Goal: Task Accomplishment & Management: Manage account settings

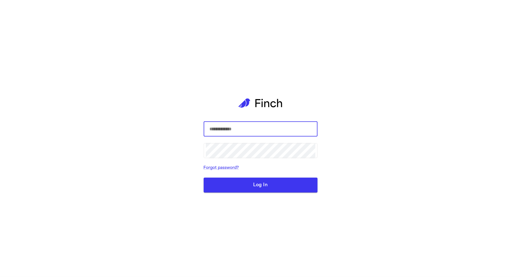
type input "**********"
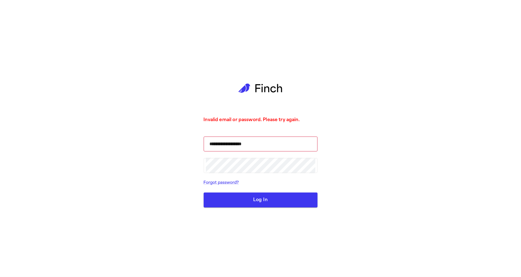
click at [263, 203] on button "Log In" at bounding box center [261, 200] width 114 height 15
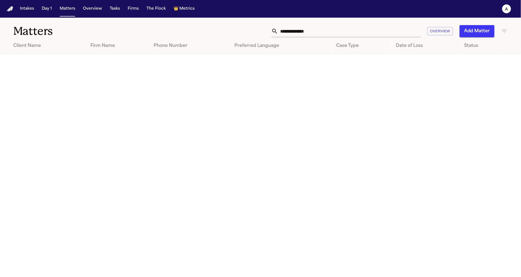
click at [180, 14] on nav "Intakes Day 1 Matters Overview Tasks Firms The Flock 👑 Metrics a" at bounding box center [260, 9] width 521 height 18
click at [180, 10] on span "Metrics" at bounding box center [186, 9] width 15 height 6
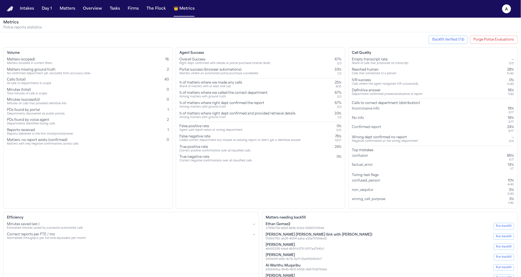
click at [501, 41] on button "Purge Police Evaluations" at bounding box center [494, 40] width 48 height 8
click at [497, 39] on button "Purge Police Evaluations" at bounding box center [494, 40] width 48 height 8
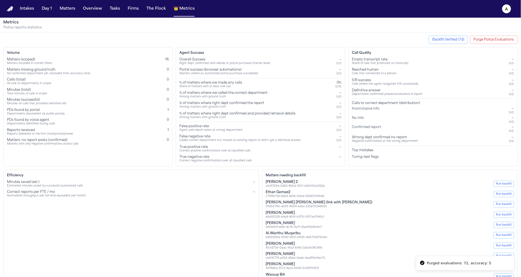
click at [451, 41] on button "Backfill Verified (7d)" at bounding box center [448, 40] width 39 height 8
click at [455, 41] on button "Backfill Verified (7d)" at bounding box center [448, 40] width 39 height 8
click at [496, 40] on button "Purge Police Evaluations" at bounding box center [494, 40] width 48 height 8
click at [488, 40] on button "Purge Police Evaluations" at bounding box center [494, 40] width 48 height 8
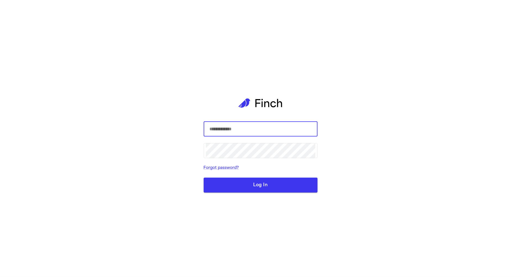
type input "**********"
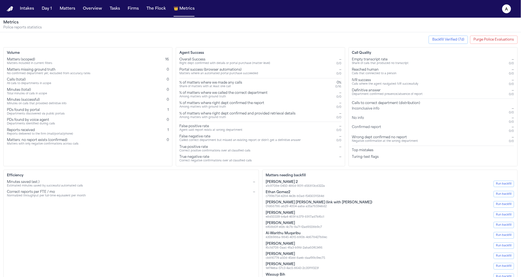
click at [504, 39] on button "Purge Police Evaluations" at bounding box center [494, 40] width 48 height 8
click at [496, 38] on button "Purge Police Evaluations" at bounding box center [494, 40] width 48 height 8
click at [461, 39] on button "Backfill Verified (7d)" at bounding box center [448, 40] width 39 height 8
click at [450, 41] on button "Backfill Verified (7d)" at bounding box center [448, 40] width 39 height 8
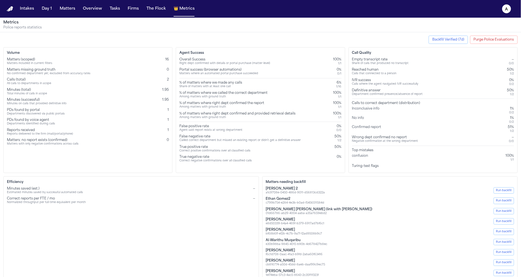
click at [451, 38] on button "Backfill Verified (7d)" at bounding box center [448, 40] width 39 height 8
click at [490, 36] on button "Purge Police Evaluations" at bounding box center [494, 40] width 48 height 8
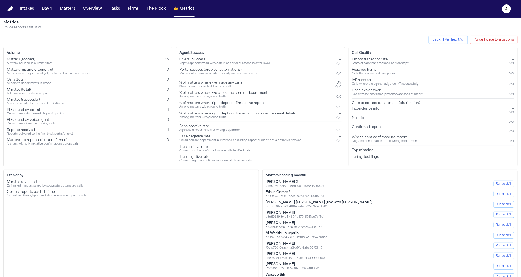
click at [457, 41] on button "Backfill Verified (7d)" at bounding box center [448, 40] width 39 height 8
click at [31, 7] on button "Intakes" at bounding box center [27, 9] width 19 height 10
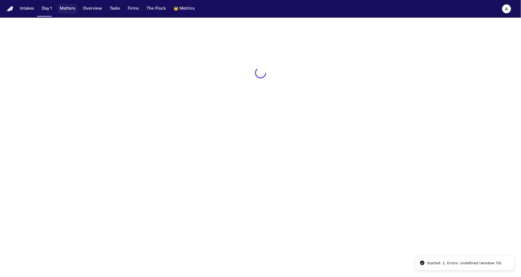
click at [65, 12] on button "Matters" at bounding box center [67, 9] width 20 height 10
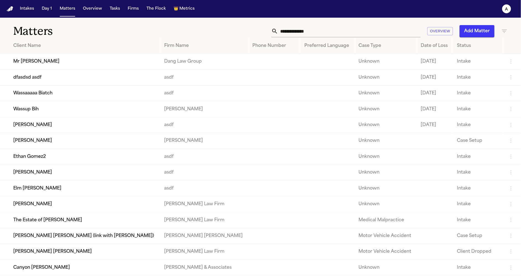
click at [78, 64] on td "Mr Poopybutt" at bounding box center [80, 62] width 160 height 16
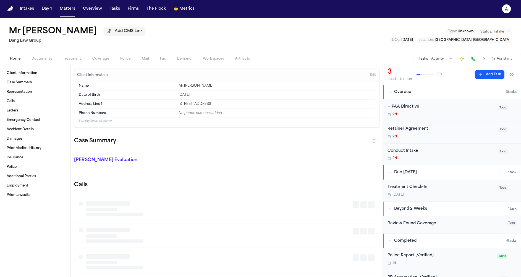
click at [127, 56] on div "Home Documents Treatment Coverage Police Mail Fax Demand Workspaces Artifacts T…" at bounding box center [260, 58] width 521 height 11
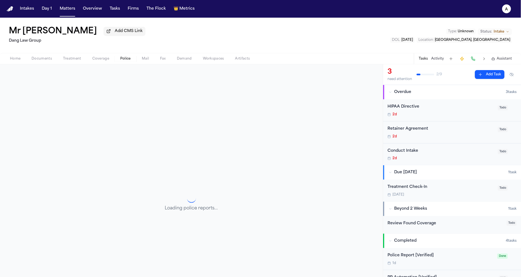
click at [125, 62] on button "Police" at bounding box center [126, 59] width 22 height 7
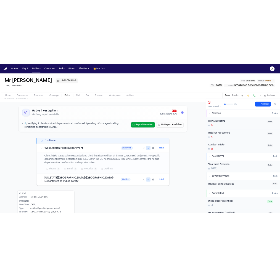
scroll to position [30, 0]
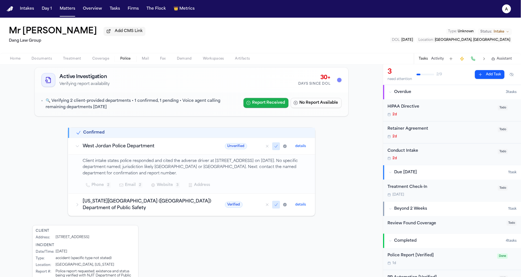
click at [266, 100] on button "Report Received" at bounding box center [265, 103] width 45 height 10
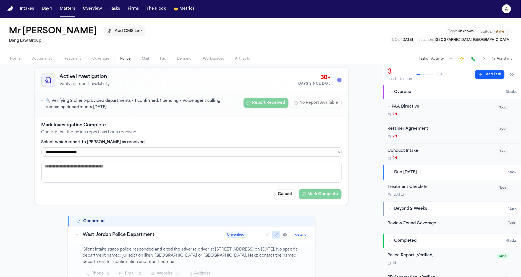
click at [188, 150] on select "**********" at bounding box center [191, 152] width 300 height 9
click at [41, 148] on select "**********" at bounding box center [191, 152] width 300 height 9
click at [289, 150] on select "**********" at bounding box center [191, 152] width 300 height 9
select select "**********"
click at [41, 148] on select "**********" at bounding box center [191, 152] width 300 height 9
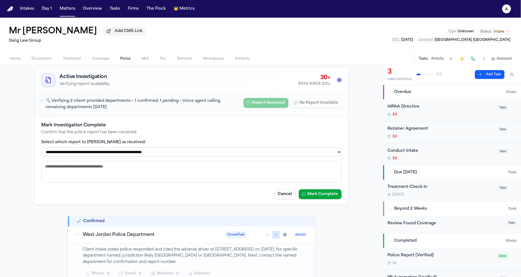
click at [318, 195] on button "Mark Complete" at bounding box center [320, 195] width 43 height 10
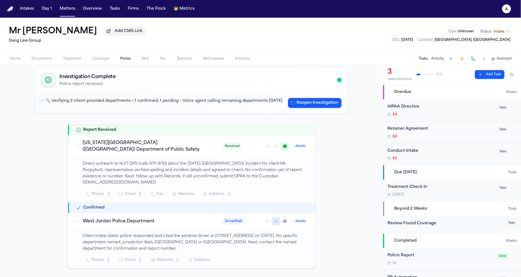
click at [305, 106] on button "Reopen Investigation" at bounding box center [315, 103] width 54 height 10
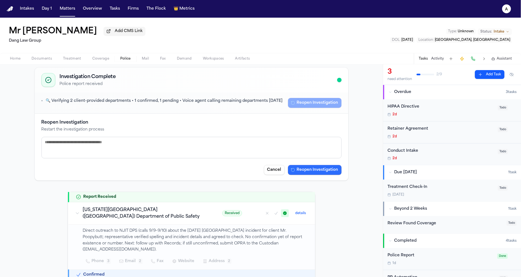
click at [297, 169] on button "Reopen Investigation" at bounding box center [315, 170] width 54 height 10
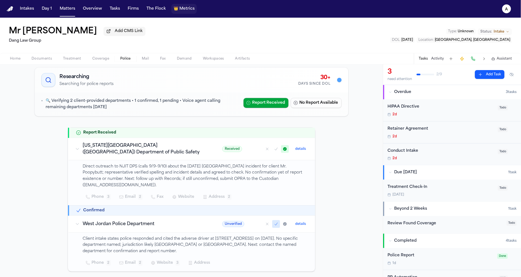
click at [183, 8] on span "Metrics" at bounding box center [186, 9] width 15 height 6
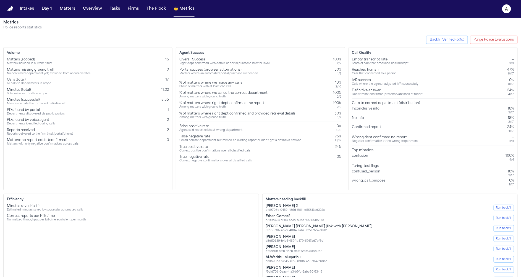
click at [490, 39] on button "Purge Police Evaluations" at bounding box center [494, 40] width 48 height 8
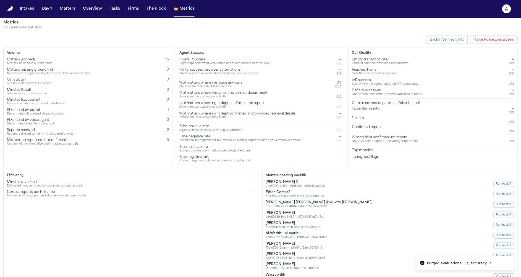
click at [453, 39] on button "Backfill Verified (60d)" at bounding box center [447, 40] width 42 height 8
click at [465, 263] on div "Started: 3, Errors: undefined (window 60d)" at bounding box center [465, 262] width 77 height 6
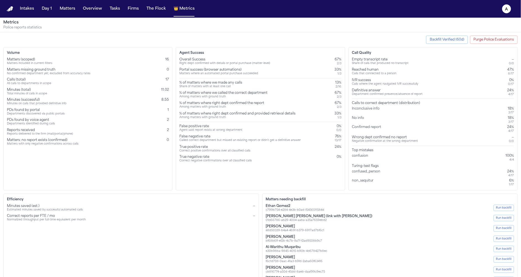
click at [280, 96] on div "2 / 3" at bounding box center [338, 97] width 7 height 4
click at [280, 118] on div "% of matters where right dept confirmed and provided retrieval details Among ma…" at bounding box center [260, 116] width 162 height 8
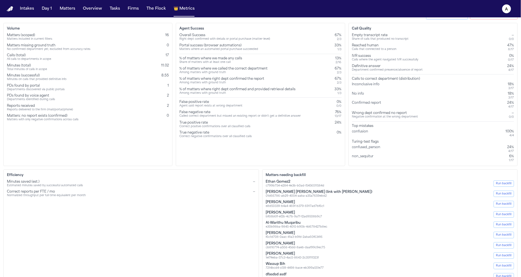
scroll to position [26, 0]
click at [280, 130] on span "0%" at bounding box center [339, 131] width 5 height 3
click at [280, 135] on div "True negative rate Correct negative confirmations over all classified calls 0%" at bounding box center [260, 133] width 162 height 8
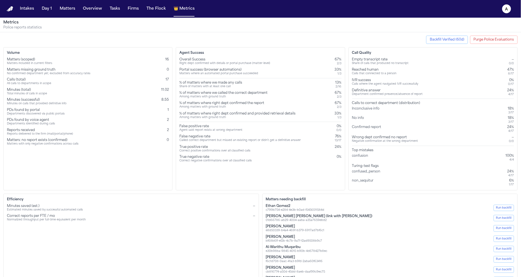
click at [162, 88] on span "11.02" at bounding box center [165, 89] width 8 height 3
click at [162, 104] on div "Minutes (successful) Minutes on calls that provided definitive info 8.55" at bounding box center [88, 102] width 162 height 8
click at [162, 100] on span "8.55" at bounding box center [164, 99] width 7 height 3
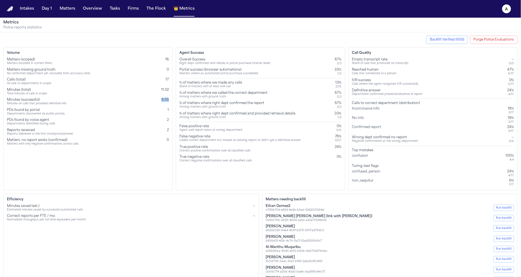
click at [162, 100] on span "8.55" at bounding box center [164, 99] width 7 height 3
click at [162, 150] on div "Volume Matters (scoped) Matters included in current filters 16 Matters missing …" at bounding box center [87, 118] width 169 height 143
click at [168, 100] on span "8.55" at bounding box center [164, 99] width 7 height 3
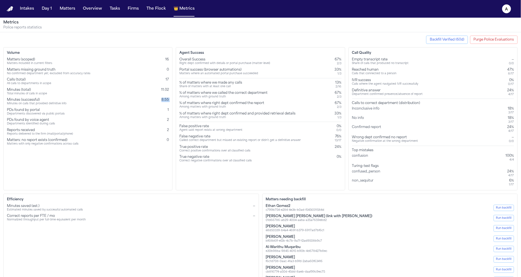
click at [168, 100] on span "8.55" at bounding box center [164, 99] width 7 height 3
click at [170, 200] on h3 "Efficiency" at bounding box center [131, 200] width 248 height 4
click at [303, 136] on div "False negative rate Called correct department but missed an existing report or …" at bounding box center [260, 139] width 162 height 8
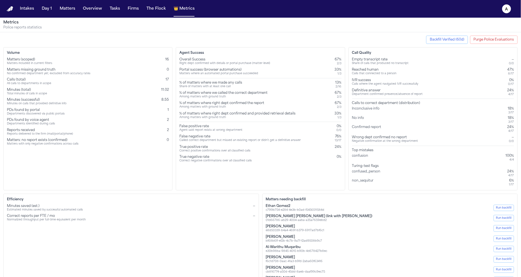
click at [298, 175] on div "Agent Success Overall Success Right dept confirmed with details or portal purch…" at bounding box center [260, 118] width 169 height 143
click at [206, 155] on div "True negative rate" at bounding box center [215, 157] width 72 height 4
click at [213, 193] on div "Backfill Verified (60d) Purge Police Evaluations Volume Matters (scoped) Matter…" at bounding box center [260, 182] width 521 height 301
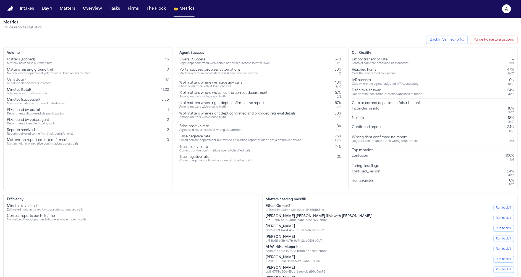
click at [206, 56] on div "Agent Success Overall Success Right dept confirmed with details or portal purch…" at bounding box center [260, 118] width 169 height 143
click at [224, 70] on div "Portal success (browser automations)" at bounding box center [218, 70] width 79 height 4
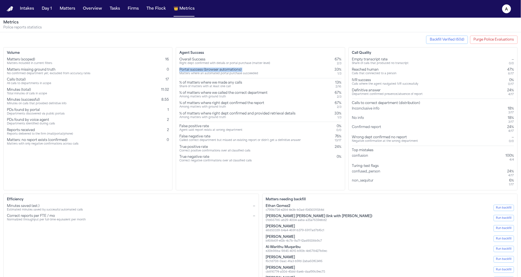
click at [224, 70] on div "Portal success (browser automations)" at bounding box center [218, 70] width 79 height 4
click at [224, 86] on div "Share of matters with at least one call" at bounding box center [210, 87] width 63 height 4
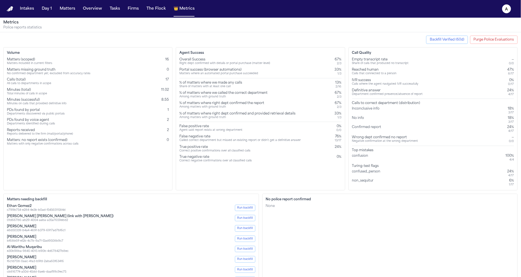
click at [219, 120] on div "Overall Success Right dept confirmed with details or portal purchase (matter-le…" at bounding box center [260, 110] width 162 height 106
click at [220, 117] on div "Among matters with ground truth" at bounding box center [237, 118] width 116 height 4
click at [235, 115] on div "% of matters where right dept confirmed and provided retrieval details" at bounding box center [237, 114] width 116 height 4
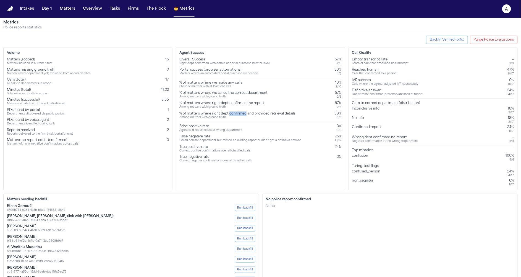
click at [235, 115] on div "% of matters where right dept confirmed and provided retrieval details" at bounding box center [237, 114] width 116 height 4
click at [216, 109] on div "Among matters with ground truth" at bounding box center [221, 108] width 85 height 4
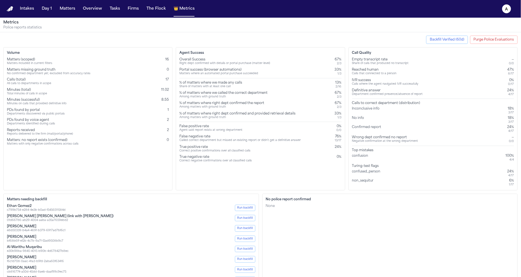
click at [216, 122] on div "Overall Success Right dept confirmed with details or portal purchase (matter-le…" at bounding box center [260, 110] width 162 height 106
click at [226, 114] on div "% of matters where right dept confirmed and provided retrieval details" at bounding box center [237, 114] width 116 height 4
click at [178, 113] on div "Agent Success Overall Success Right dept confirmed with details or portal purch…" at bounding box center [260, 118] width 169 height 143
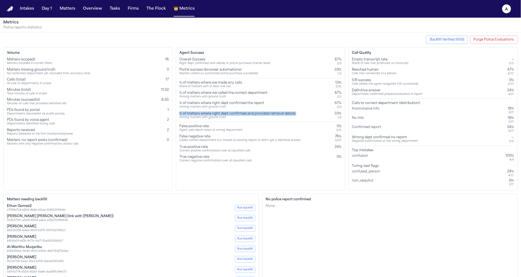
copy div "% of matters where right dept confirmed and provided retrieval details"
click at [221, 107] on div "Among matters with ground truth" at bounding box center [221, 108] width 85 height 4
click at [227, 104] on div "% of matters where right dept confirmed the report" at bounding box center [221, 103] width 85 height 4
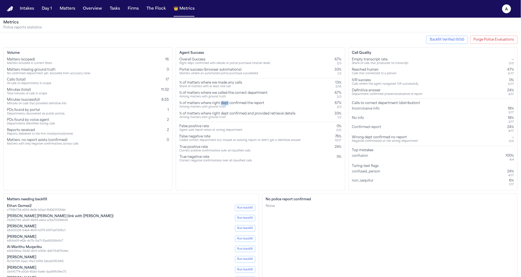
click at [227, 104] on div "% of matters where right dept confirmed the report" at bounding box center [221, 103] width 85 height 4
click at [222, 110] on div "Overall Success Right dept confirmed with details or portal purchase (matter-le…" at bounding box center [260, 110] width 162 height 106
click at [222, 106] on div "Among matters with ground truth" at bounding box center [221, 108] width 85 height 4
click at [229, 106] on div "Among matters with ground truth" at bounding box center [221, 108] width 85 height 4
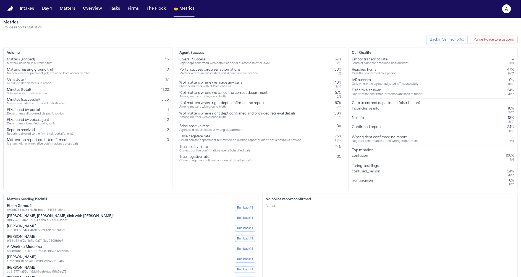
click at [229, 104] on div "% of matters where right dept confirmed the report" at bounding box center [221, 103] width 85 height 4
copy div "% of matters where right dept confirmed the report"
click at [330, 98] on div "% of matters where we called the correct department Among matters with ground t…" at bounding box center [260, 95] width 162 height 8
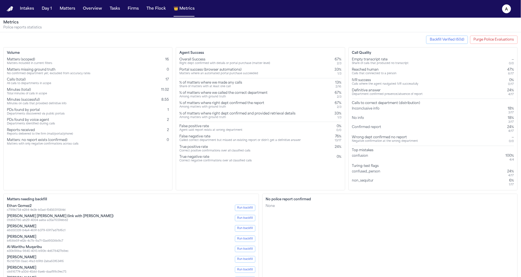
click at [341, 114] on div "33%" at bounding box center [338, 114] width 7 height 4
click at [306, 124] on div "False positive rate Agent said report exists at wrong department 0% 0 / 0" at bounding box center [260, 128] width 162 height 8
click at [248, 124] on div "False positive rate Agent said report exists at wrong department 0% 0 / 0" at bounding box center [260, 128] width 162 height 8
click at [248, 130] on div "False positive rate Agent said report exists at wrong department 0% 0 / 0" at bounding box center [260, 128] width 162 height 8
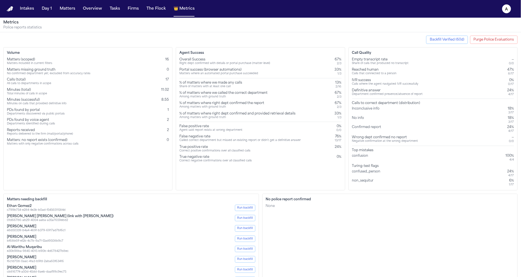
click at [248, 130] on div "False positive rate Agent said report exists at wrong department 0% 0 / 0" at bounding box center [260, 128] width 162 height 8
click at [253, 146] on div "True positive rate Correct positive confirmations over all classified calls" at bounding box center [215, 149] width 73 height 8
click at [203, 146] on div "True positive rate" at bounding box center [214, 147] width 71 height 4
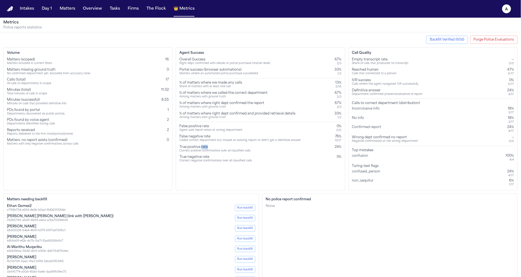
click at [203, 146] on div "True positive rate" at bounding box center [214, 147] width 71 height 4
click at [203, 162] on div "Correct negative confirmations over all classified calls" at bounding box center [215, 161] width 72 height 4
copy div "True positive rate Correct positive confirmations over all classified calls 24%…"
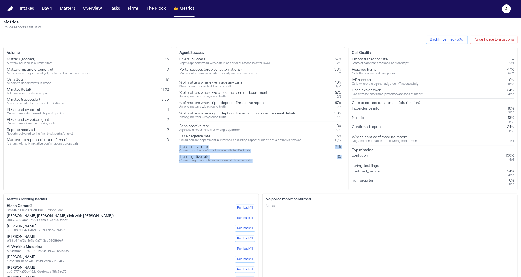
drag, startPoint x: 179, startPoint y: 146, endPoint x: 340, endPoint y: 162, distance: 162.1
click at [340, 162] on div "Agent Success Overall Success Right dept confirmed with details or portal purch…" at bounding box center [260, 118] width 169 height 143
click at [328, 159] on div "True negative rate Correct negative confirmations over all classified calls 0%" at bounding box center [260, 159] width 162 height 8
click at [332, 146] on div "True positive rate Correct positive confirmations over all classified calls 24%" at bounding box center [260, 149] width 162 height 8
click at [335, 148] on span "24%" at bounding box center [338, 147] width 7 height 3
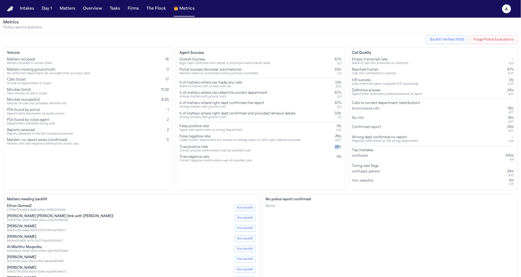
click at [335, 148] on span "24%" at bounding box center [338, 147] width 7 height 3
click at [339, 158] on span "0%" at bounding box center [339, 157] width 5 height 3
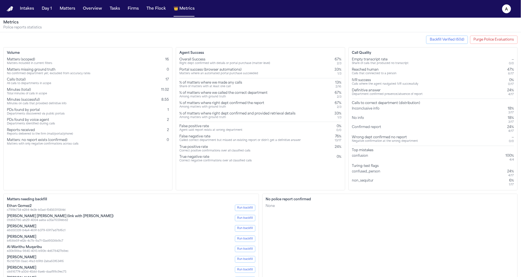
click at [335, 157] on div "True negative rate Correct negative confirmations over all classified calls 0%" at bounding box center [260, 159] width 162 height 8
click at [449, 81] on div "IVR success Calls where the agent navigated IVR successfully 0% 0 / 17" at bounding box center [433, 82] width 162 height 8
click at [405, 154] on div "confusion 100% 4 / 4" at bounding box center [433, 158] width 162 height 8
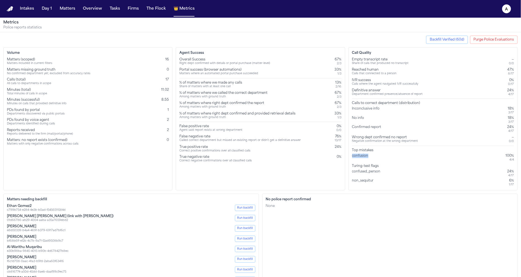
click at [405, 154] on div "confusion 100% 4 / 4" at bounding box center [433, 158] width 162 height 8
click at [406, 156] on div "confusion 100% 4 / 4" at bounding box center [433, 158] width 162 height 8
click at [407, 156] on div "confusion 100% 4 / 4" at bounding box center [433, 158] width 162 height 8
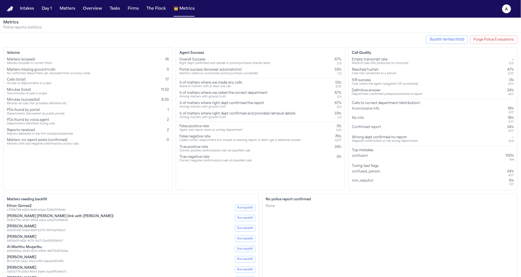
click at [369, 165] on div "Turing-test flags" at bounding box center [433, 166] width 162 height 4
click at [369, 173] on div "confused_person" at bounding box center [367, 174] width 31 height 8
click at [369, 179] on div "non_sequitur" at bounding box center [364, 183] width 24 height 8
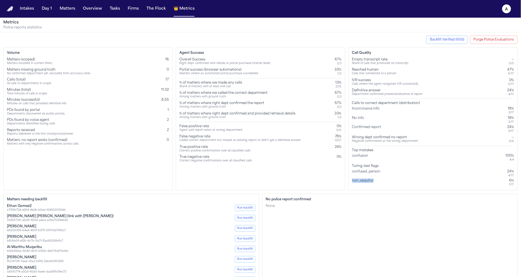
click at [369, 179] on div "non_sequitur" at bounding box center [364, 183] width 24 height 8
click at [362, 159] on div "confusion" at bounding box center [361, 158] width 19 height 8
click at [362, 155] on div "confusion" at bounding box center [361, 158] width 19 height 8
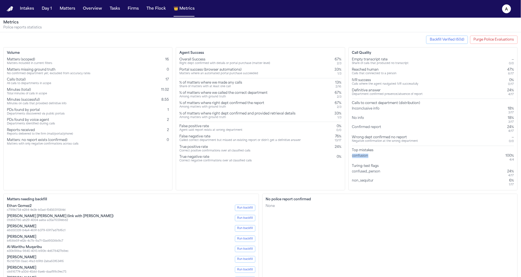
click at [362, 155] on div "confusion" at bounding box center [361, 158] width 19 height 8
click at [383, 175] on div "confused_person 24% 4 / 17" at bounding box center [433, 174] width 162 height 8
click at [361, 156] on div "confusion" at bounding box center [361, 158] width 19 height 8
click at [354, 157] on div "confusion" at bounding box center [361, 158] width 19 height 8
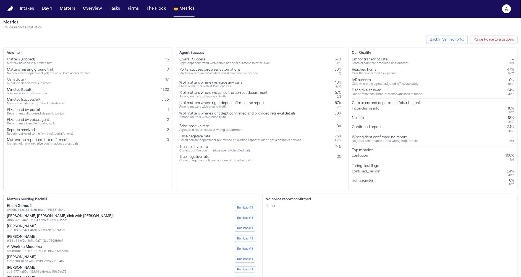
click at [354, 148] on div "Top mistakes" at bounding box center [433, 150] width 162 height 4
drag, startPoint x: 354, startPoint y: 148, endPoint x: 385, endPoint y: 179, distance: 43.8
click at [385, 179] on div "Empty transcript rate Share of calls that produced no transcript — 0 / 0 Reache…" at bounding box center [433, 122] width 162 height 130
click at [385, 179] on div "non_sequitur 6% 1 / 17" at bounding box center [433, 183] width 162 height 8
drag, startPoint x: 352, startPoint y: 150, endPoint x: 379, endPoint y: 185, distance: 44.2
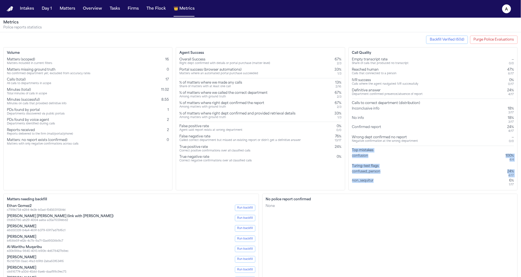
click at [379, 185] on div "Empty transcript rate Share of calls that produced no transcript — 0 / 0 Reache…" at bounding box center [433, 122] width 162 height 130
click at [367, 157] on div "confusion" at bounding box center [361, 158] width 19 height 8
click at [390, 106] on div "Calls to correct department (distribution) Inconclusive info 18% 3 / 17 No info…" at bounding box center [433, 117] width 162 height 32
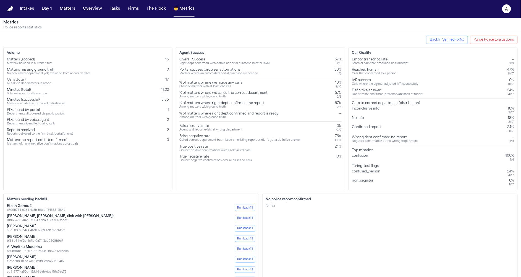
click at [390, 121] on div "No info 18% 3 / 17" at bounding box center [433, 120] width 162 height 8
click at [390, 140] on div "Negative confirmation at the wrong department" at bounding box center [385, 142] width 66 height 4
click at [375, 122] on div "No info 18% 3 / 17" at bounding box center [433, 120] width 162 height 8
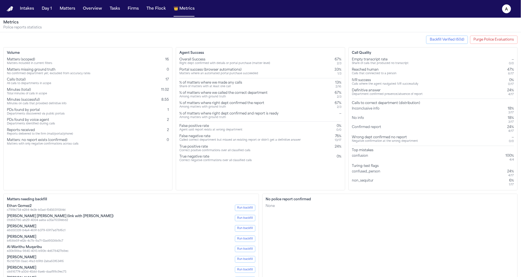
click at [375, 122] on div "No info 18% 3 / 17" at bounding box center [433, 120] width 162 height 8
click at [375, 129] on div "Confirmed report" at bounding box center [367, 129] width 31 height 8
click at [360, 111] on div "Inconclusive info" at bounding box center [367, 111] width 30 height 8
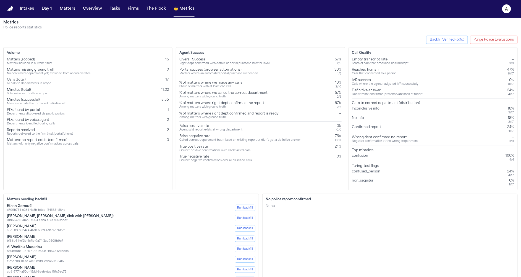
click at [360, 111] on div "Inconclusive info" at bounding box center [367, 111] width 30 height 8
click at [363, 125] on div "Confirmed report" at bounding box center [367, 129] width 31 height 8
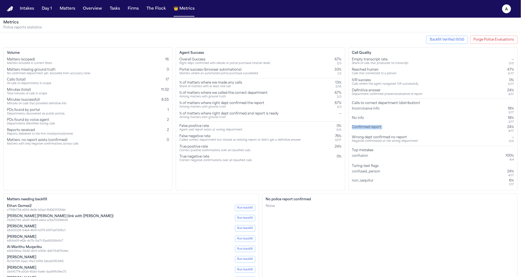
click at [368, 128] on div "Confirmed report" at bounding box center [367, 129] width 31 height 8
click at [370, 135] on div "Wrong dept confirmed no report" at bounding box center [385, 137] width 66 height 4
click at [356, 105] on div "Calls to correct department (distribution)" at bounding box center [433, 103] width 162 height 4
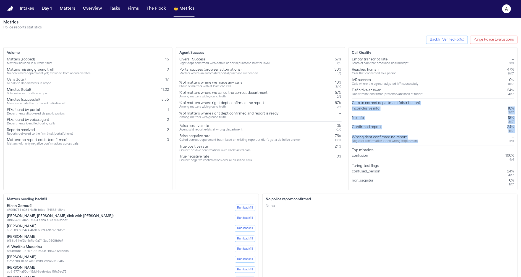
drag, startPoint x: 352, startPoint y: 104, endPoint x: 429, endPoint y: 142, distance: 86.4
click at [429, 142] on div "Empty transcript rate Share of calls that produced no transcript — 0 / 0 Reache…" at bounding box center [433, 122] width 162 height 130
click at [430, 140] on div "Wrong dept confirmed no report Negative confirmation at the wrong department — …" at bounding box center [433, 139] width 162 height 8
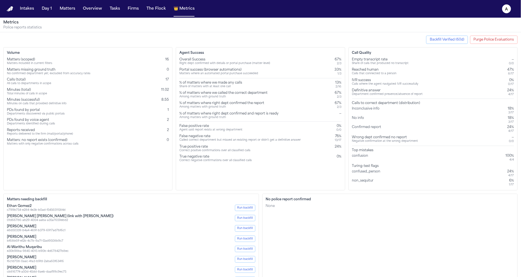
click at [430, 140] on div "Wrong dept confirmed no report Negative confirmation at the wrong department — …" at bounding box center [433, 139] width 162 height 8
click at [355, 104] on div "Calls to correct department (distribution)" at bounding box center [433, 103] width 162 height 4
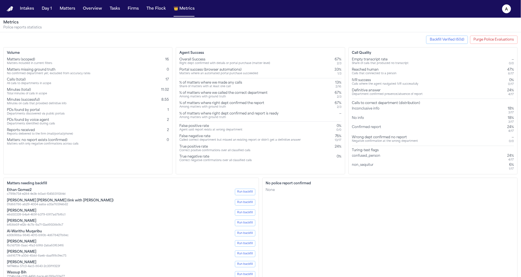
click at [354, 102] on div "Calls to correct department (distribution)" at bounding box center [433, 103] width 162 height 4
click at [367, 117] on div "No info 18% 3 / 17" at bounding box center [433, 120] width 162 height 8
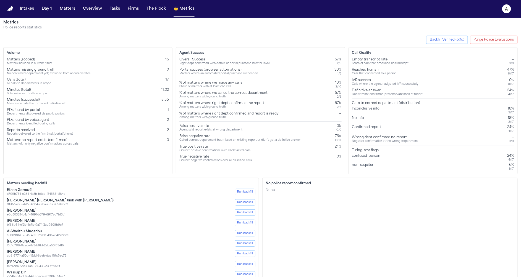
click at [361, 110] on div "Inconclusive info" at bounding box center [367, 111] width 30 height 8
click at [361, 132] on div "Confirmed report" at bounding box center [367, 129] width 31 height 8
click at [356, 122] on div "No info" at bounding box center [359, 120] width 14 height 8
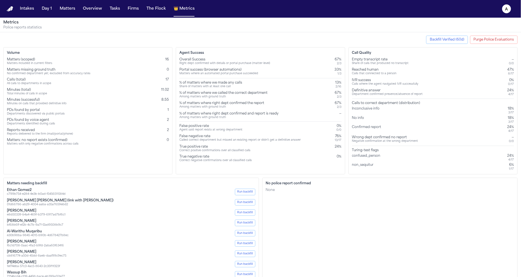
click at [356, 116] on div "No info" at bounding box center [359, 120] width 14 height 8
click at [369, 123] on div "No info 18% 3 / 17" at bounding box center [433, 120] width 162 height 8
click at [367, 130] on div "Confirmed report" at bounding box center [367, 129] width 31 height 8
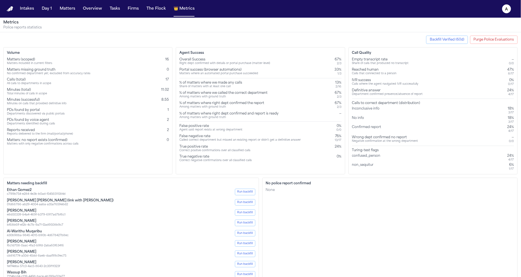
click at [367, 127] on div "Confirmed report" at bounding box center [367, 129] width 31 height 8
click at [354, 107] on div "Inconclusive info" at bounding box center [367, 111] width 30 height 8
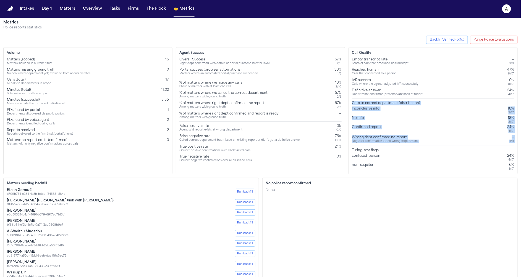
drag, startPoint x: 351, startPoint y: 104, endPoint x: 396, endPoint y: 146, distance: 61.4
click at [397, 146] on div "Call Quality Empty transcript rate Share of calls that produced no transcript —…" at bounding box center [432, 110] width 169 height 127
copy div "Calls to correct department (distribution) Inconclusive info 18% 3 / 17 No info…"
click at [67, 9] on button "Matters" at bounding box center [67, 9] width 20 height 10
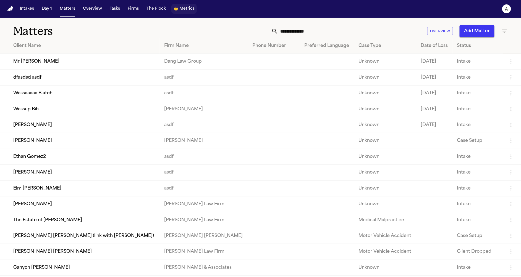
click at [186, 9] on span "Metrics" at bounding box center [186, 9] width 15 height 6
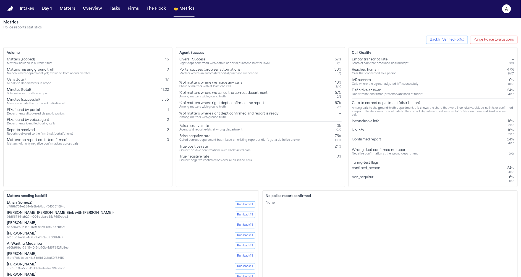
click at [404, 70] on div "Reached human Calls that connected to a person 47% 8 / 17" at bounding box center [433, 72] width 162 height 8
click at [30, 9] on button "Intakes" at bounding box center [27, 9] width 19 height 10
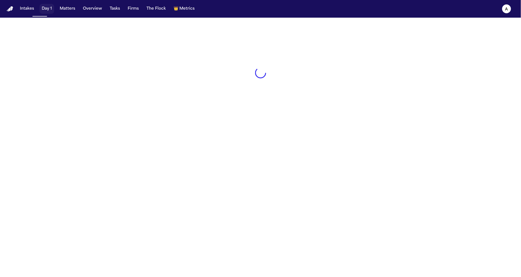
click at [49, 9] on button "Day 1" at bounding box center [47, 9] width 15 height 10
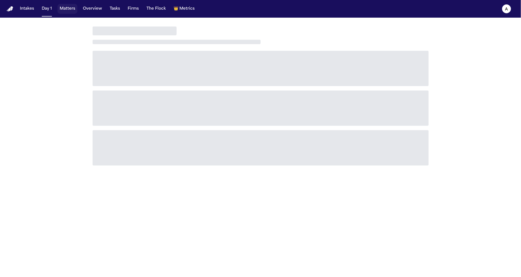
click at [69, 7] on button "Matters" at bounding box center [67, 9] width 20 height 10
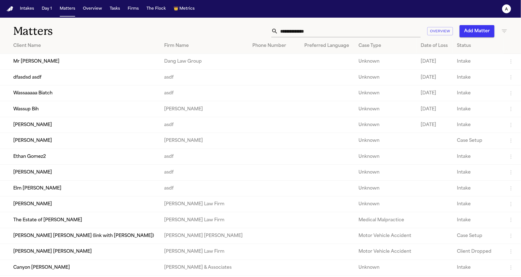
click at [77, 64] on td "Mr Poopybutt" at bounding box center [80, 62] width 160 height 16
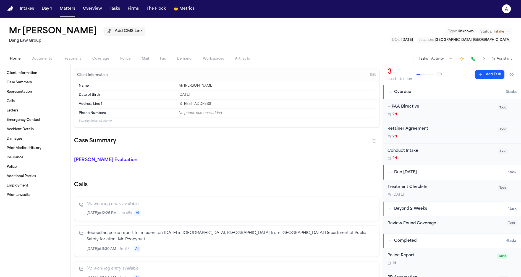
click at [80, 59] on button "Treatment" at bounding box center [71, 59] width 29 height 7
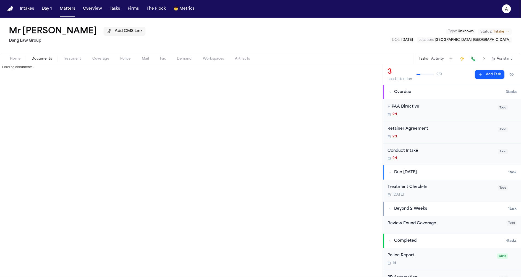
click at [42, 61] on span "Documents" at bounding box center [41, 59] width 20 height 4
click at [126, 61] on span "Police" at bounding box center [125, 59] width 10 height 4
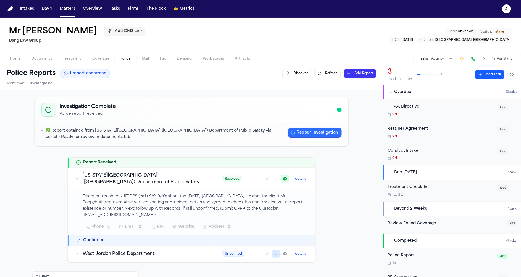
click at [314, 131] on button "Reopen Investigation" at bounding box center [315, 133] width 54 height 10
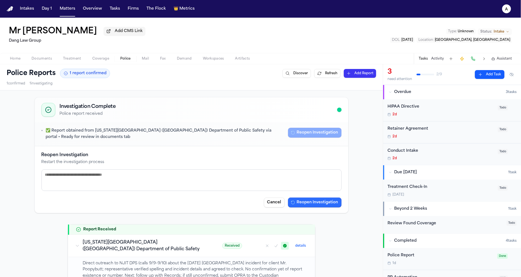
click at [309, 203] on button "Reopen Investigation" at bounding box center [315, 203] width 54 height 10
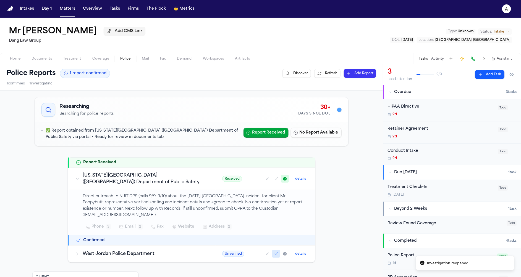
click at [298, 181] on button "details" at bounding box center [300, 179] width 15 height 7
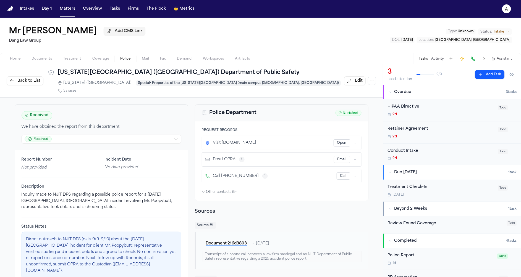
click at [128, 131] on html "Intakes Day 1 Matters Overview Tasks Firms The Flock 👑 Metrics a Mr Poopybutt A…" at bounding box center [260, 138] width 521 height 277
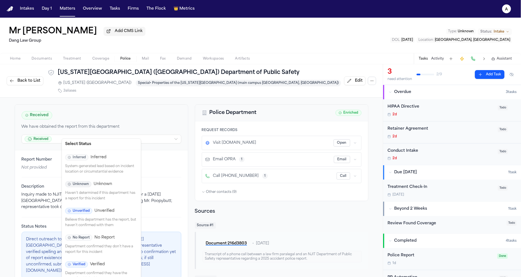
click at [91, 218] on p "Believe this department has the report, but haven't confirmed with them" at bounding box center [101, 223] width 72 height 11
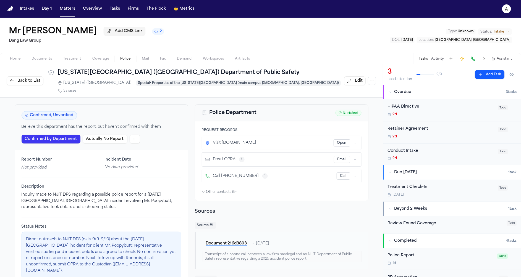
click at [27, 77] on button "Back to List" at bounding box center [25, 81] width 37 height 9
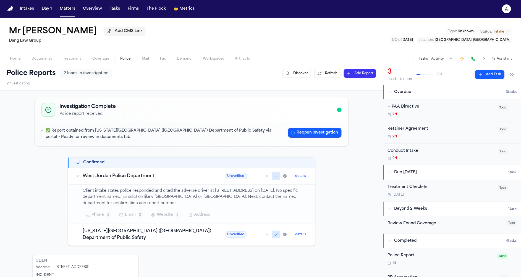
click at [236, 176] on span "Unverified" at bounding box center [236, 176] width 22 height 6
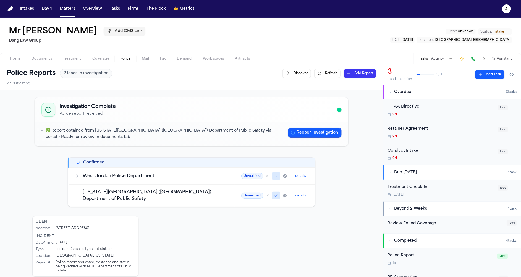
click at [213, 180] on td "West Jordan Police Department" at bounding box center [152, 176] width 166 height 17
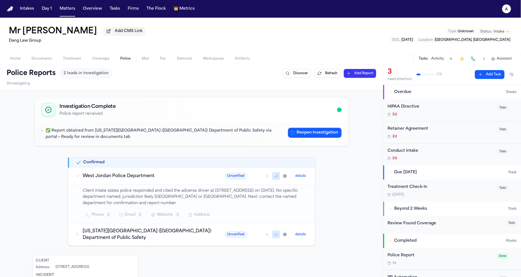
click at [230, 180] on div "Unverified details" at bounding box center [266, 176] width 83 height 8
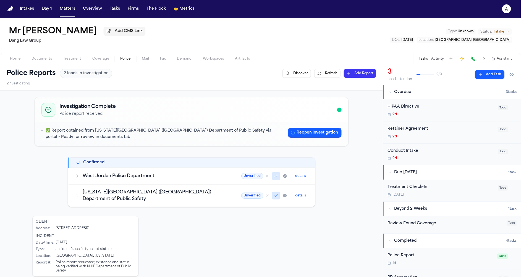
click at [252, 177] on span "Unverified" at bounding box center [252, 176] width 22 height 6
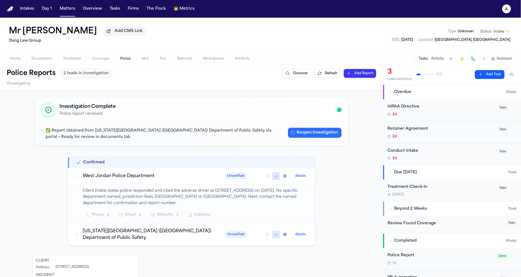
click at [311, 128] on button "Reopen Investigation" at bounding box center [315, 133] width 54 height 10
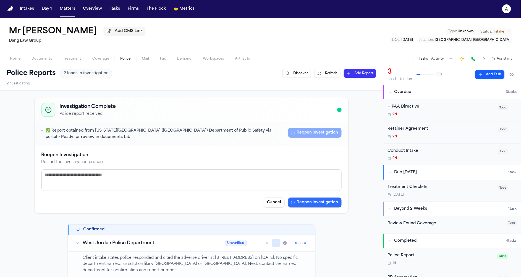
click at [300, 202] on button "Reopen Investigation" at bounding box center [315, 203] width 54 height 10
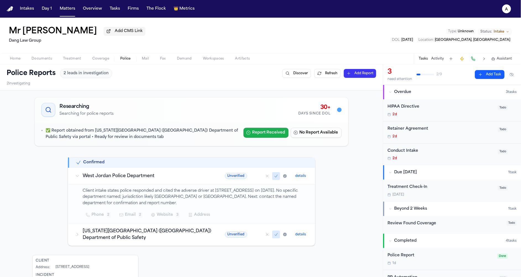
click at [260, 135] on button "Report Received" at bounding box center [265, 133] width 45 height 10
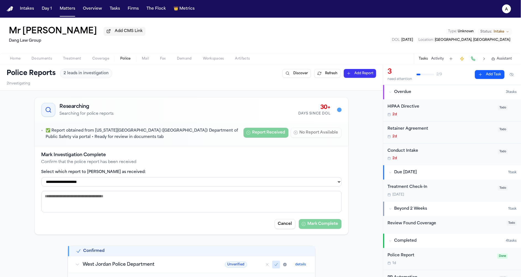
click at [170, 182] on select "**********" at bounding box center [191, 181] width 300 height 9
select select "**********"
click at [41, 177] on select "**********" at bounding box center [191, 181] width 300 height 9
click at [322, 227] on button "Mark Complete" at bounding box center [320, 224] width 43 height 10
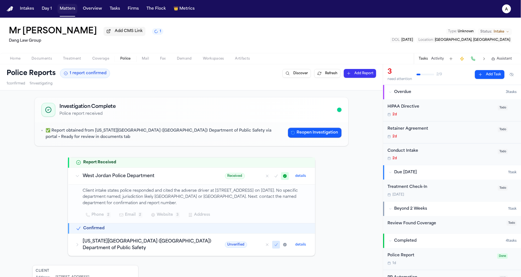
click at [70, 9] on button "Matters" at bounding box center [67, 9] width 20 height 10
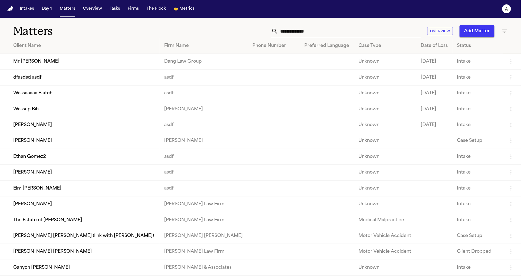
click at [75, 96] on td "Wassaaaaa Biatch" at bounding box center [80, 93] width 160 height 16
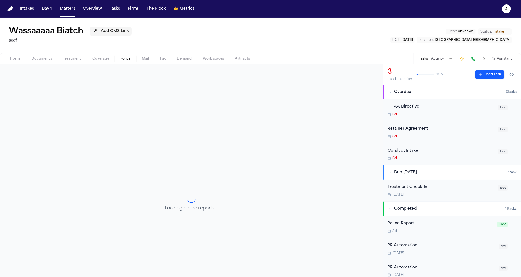
click at [127, 59] on span "Police" at bounding box center [125, 59] width 10 height 4
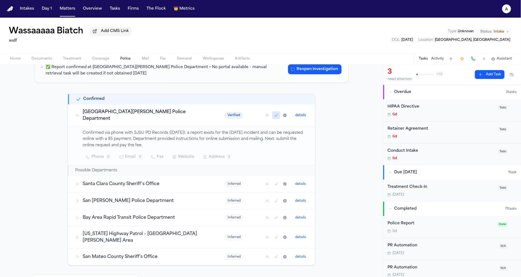
scroll to position [96, 0]
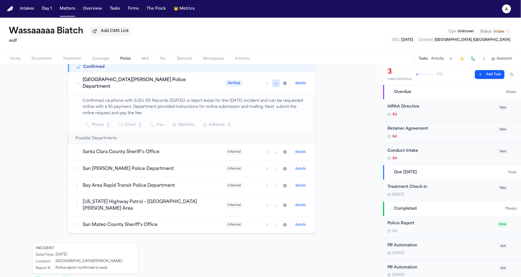
click at [152, 150] on td "Santa Clara County Sheriff's Office" at bounding box center [144, 152] width 150 height 17
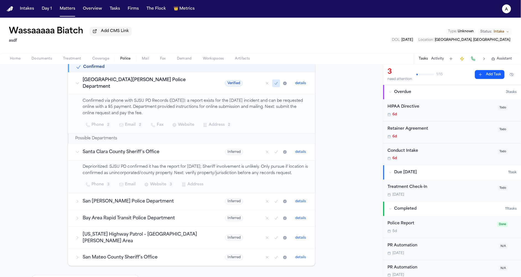
click at [509, 9] on icon "a" at bounding box center [506, 8] width 9 height 9
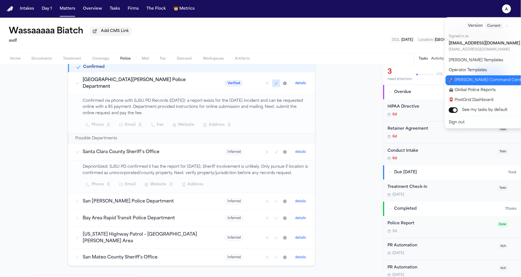
click at [470, 82] on button "🚀 Bland Command Center" at bounding box center [491, 80] width 92 height 10
select select "**"
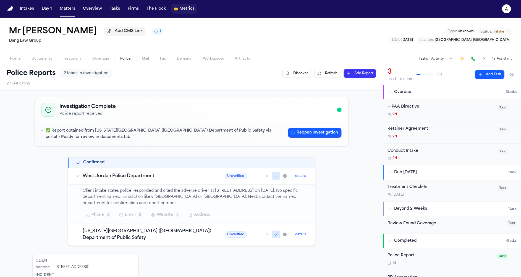
click at [189, 10] on span "Metrics" at bounding box center [186, 9] width 15 height 6
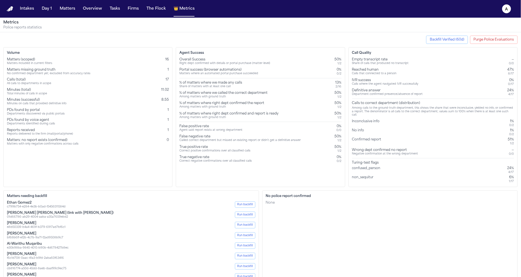
click at [364, 148] on div "Wrong dept confirmed no report" at bounding box center [385, 150] width 66 height 4
click at [367, 119] on div "Inconclusive info" at bounding box center [367, 123] width 30 height 8
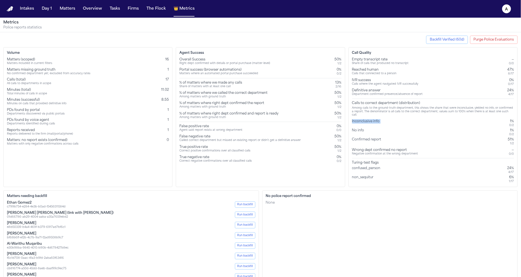
click at [367, 119] on div "Inconclusive info" at bounding box center [367, 123] width 30 height 8
click at [358, 138] on div "Confirmed report" at bounding box center [367, 142] width 31 height 8
click at [388, 119] on div "Inconclusive info 1% 0 / 2" at bounding box center [433, 123] width 162 height 8
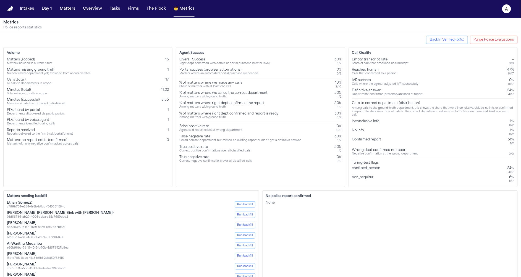
click at [367, 104] on div "Calls to correct department (distribution)" at bounding box center [433, 103] width 162 height 4
click at [368, 111] on div "Among calls to the ground-truth department, this shows the share that were inco…" at bounding box center [433, 112] width 162 height 10
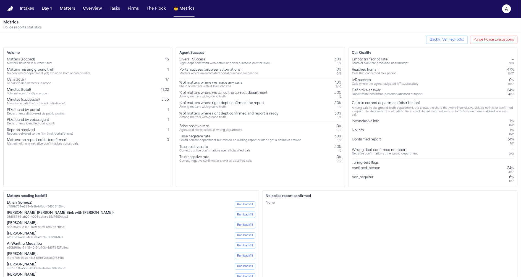
click at [369, 138] on div "Confirmed report" at bounding box center [367, 142] width 31 height 8
click at [377, 105] on div "Calls to correct department (distribution)" at bounding box center [433, 103] width 162 height 4
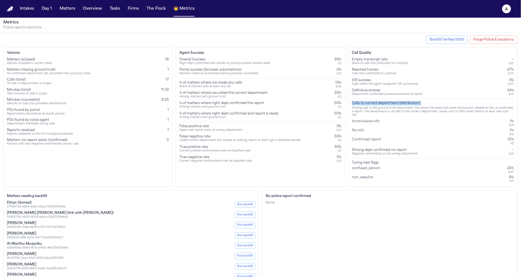
click at [377, 105] on div "Calls to correct department (distribution)" at bounding box center [433, 103] width 162 height 4
click at [377, 110] on div "Among calls to the ground-truth department, this shows the share that were inco…" at bounding box center [433, 112] width 162 height 10
click at [376, 123] on div "Inconclusive info" at bounding box center [367, 123] width 30 height 8
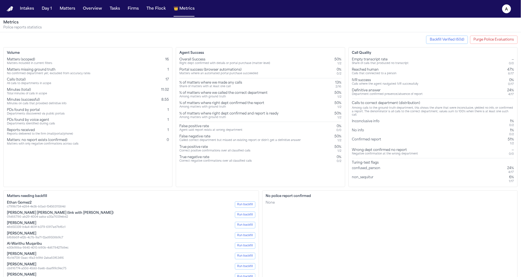
click at [376, 123] on div "Inconclusive info" at bounding box center [367, 123] width 30 height 8
click at [363, 128] on div "No info" at bounding box center [359, 132] width 14 height 8
click at [515, 126] on div "Call Quality Empty transcript rate Share of calls that produced no transcript —…" at bounding box center [432, 117] width 169 height 140
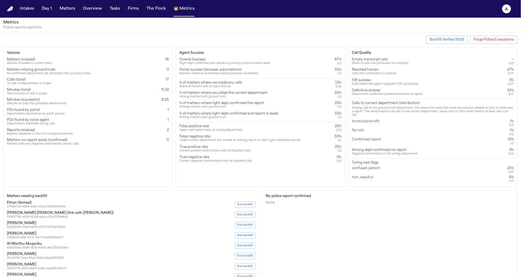
click at [513, 148] on div "0%" at bounding box center [511, 150] width 6 height 4
click at [500, 210] on div "No police report confirmed None" at bounding box center [390, 248] width 256 height 115
